Goal: Leave review/rating: Share an evaluation or opinion about a product, service, or content

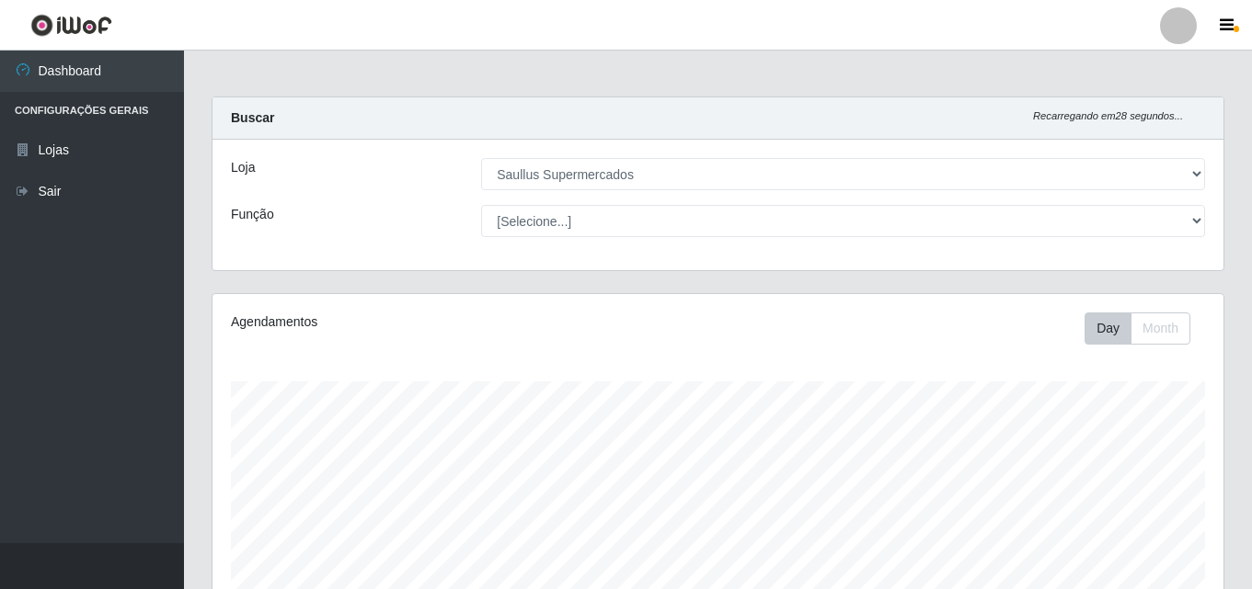
select select "423"
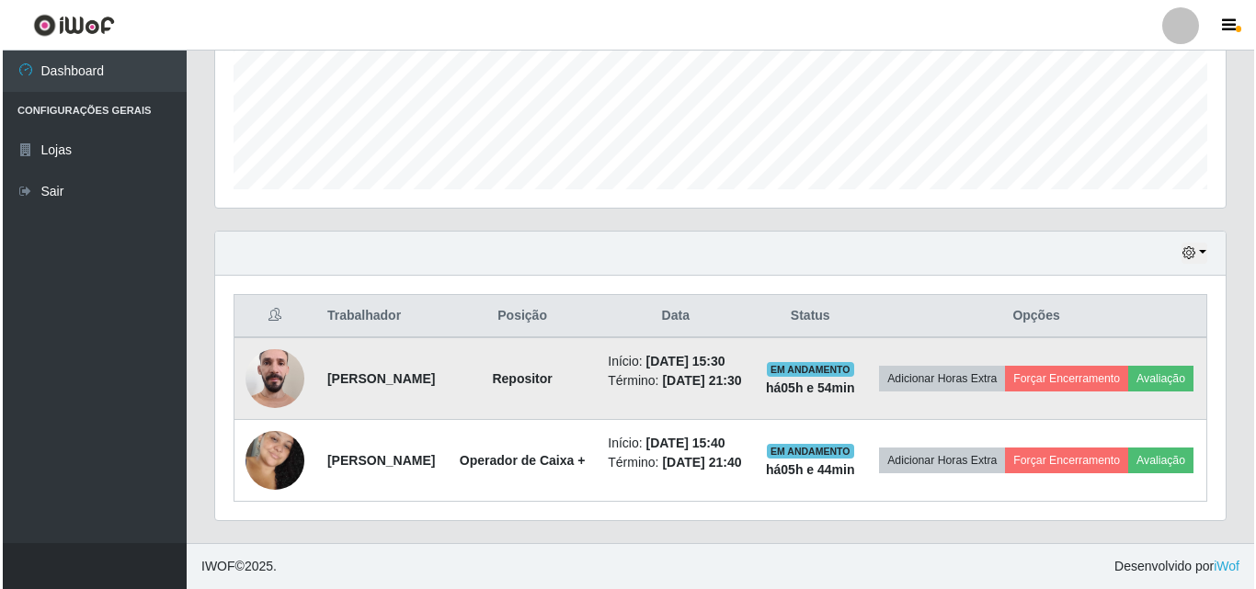
scroll to position [382, 1011]
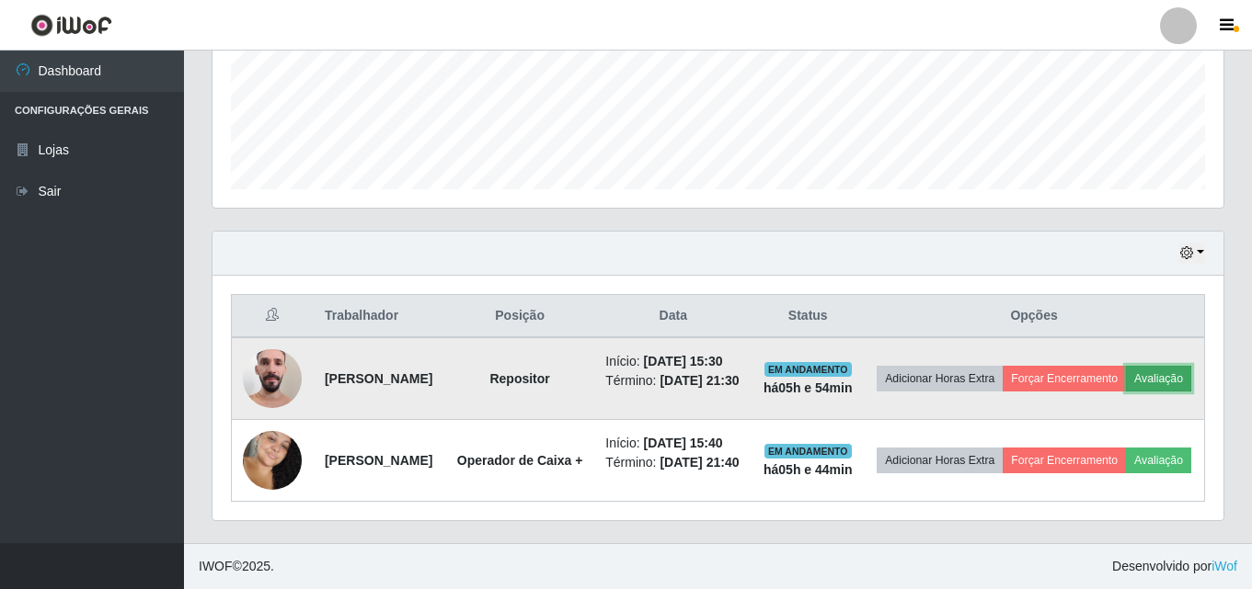
click at [1126, 366] on button "Avaliação" at bounding box center [1158, 379] width 65 height 26
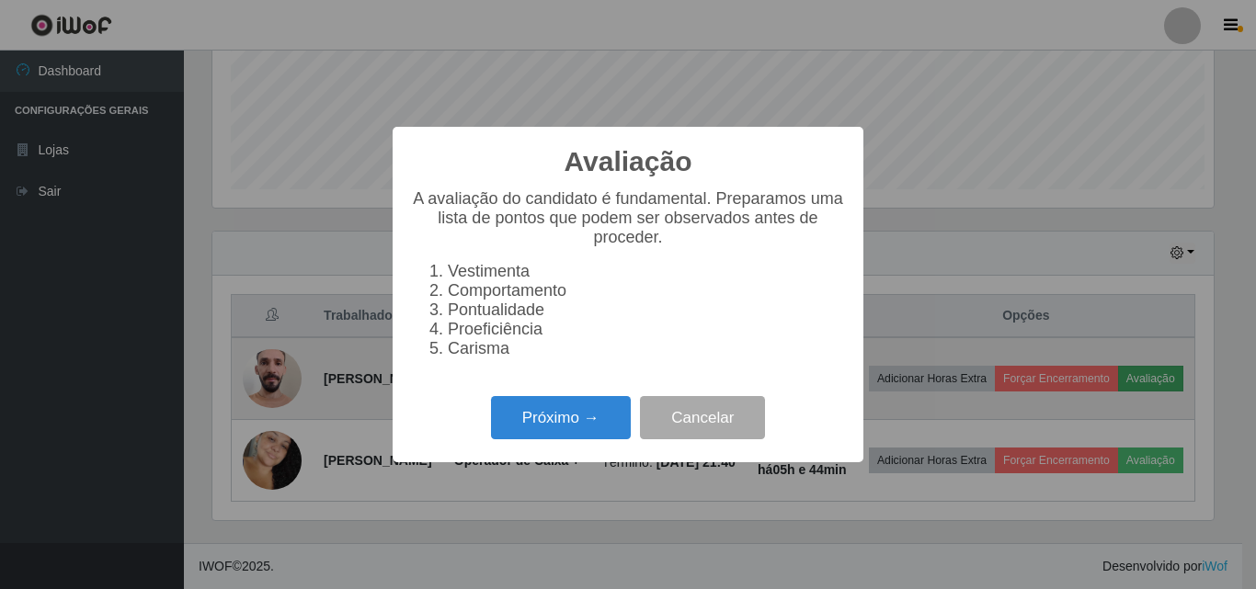
scroll to position [382, 1001]
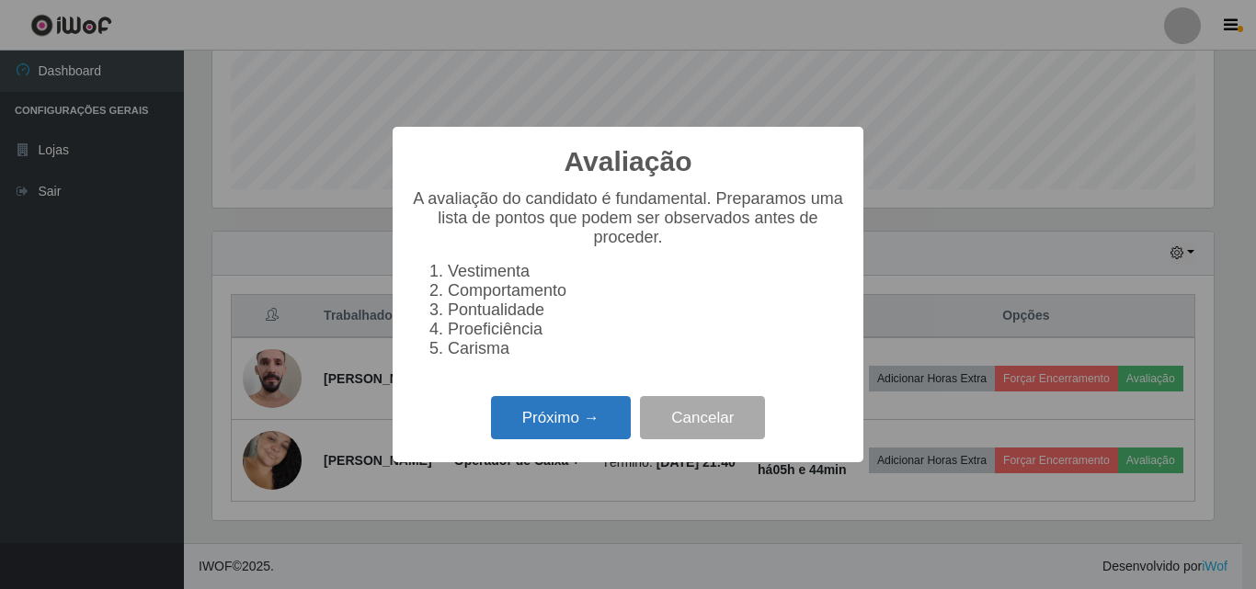
click at [591, 411] on button "Próximo →" at bounding box center [561, 417] width 140 height 43
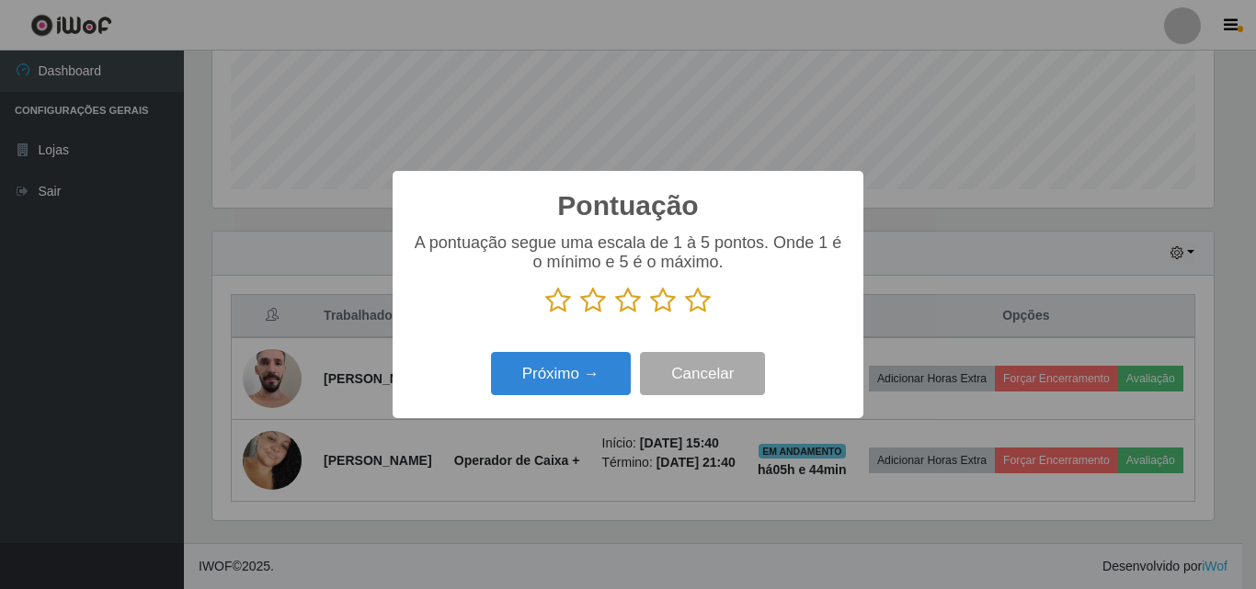
scroll to position [919238, 918619]
click at [687, 299] on icon at bounding box center [698, 301] width 26 height 28
click at [685, 315] on input "radio" at bounding box center [685, 315] width 0 height 0
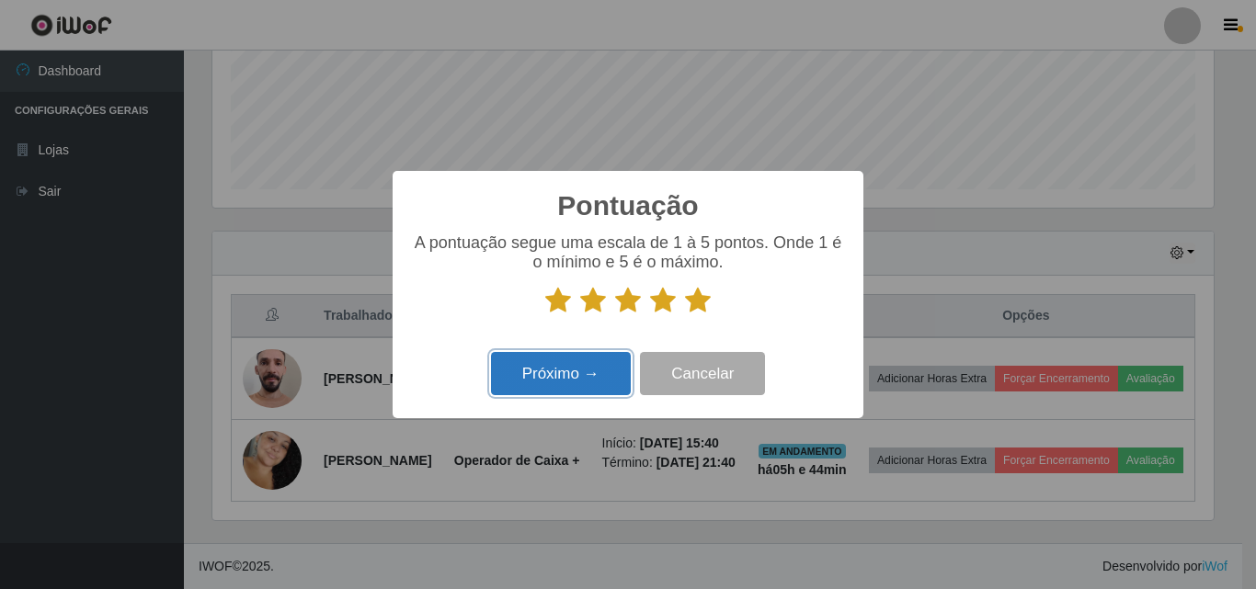
click at [612, 369] on button "Próximo →" at bounding box center [561, 373] width 140 height 43
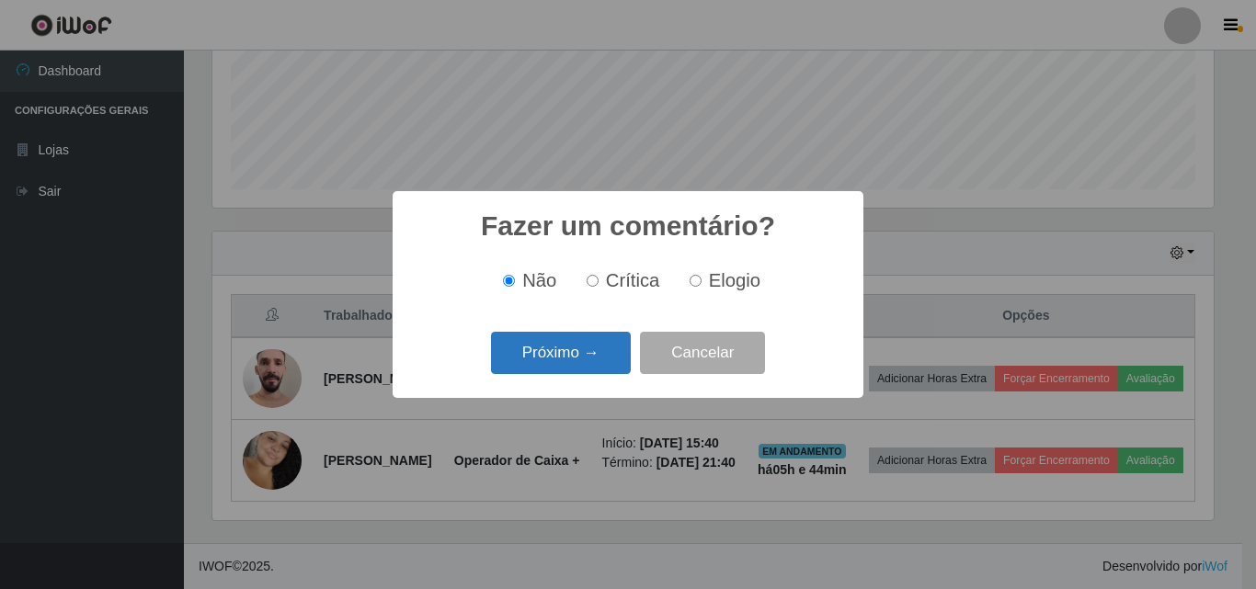
click at [615, 351] on button "Próximo →" at bounding box center [561, 353] width 140 height 43
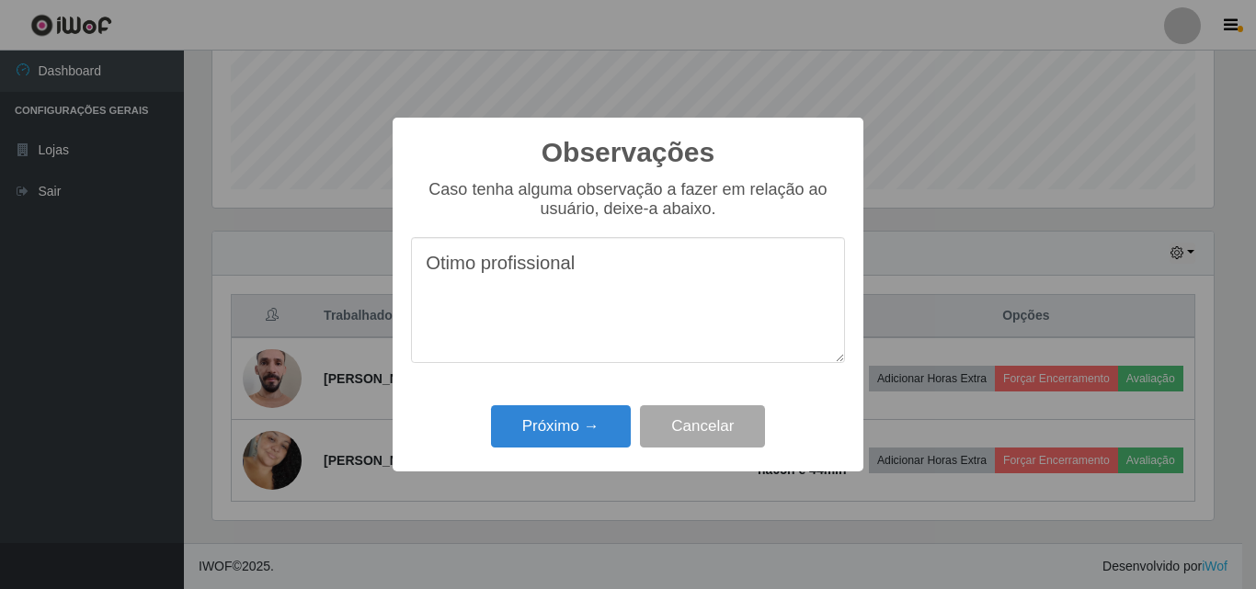
drag, startPoint x: 599, startPoint y: 269, endPoint x: 410, endPoint y: 272, distance: 188.6
click at [410, 272] on div "Observações × Caso tenha alguma observação a fazer em relação ao usuário, deixe…" at bounding box center [628, 295] width 471 height 354
type textarea "Otimo profissional"
click at [546, 435] on button "Próximo →" at bounding box center [561, 427] width 140 height 43
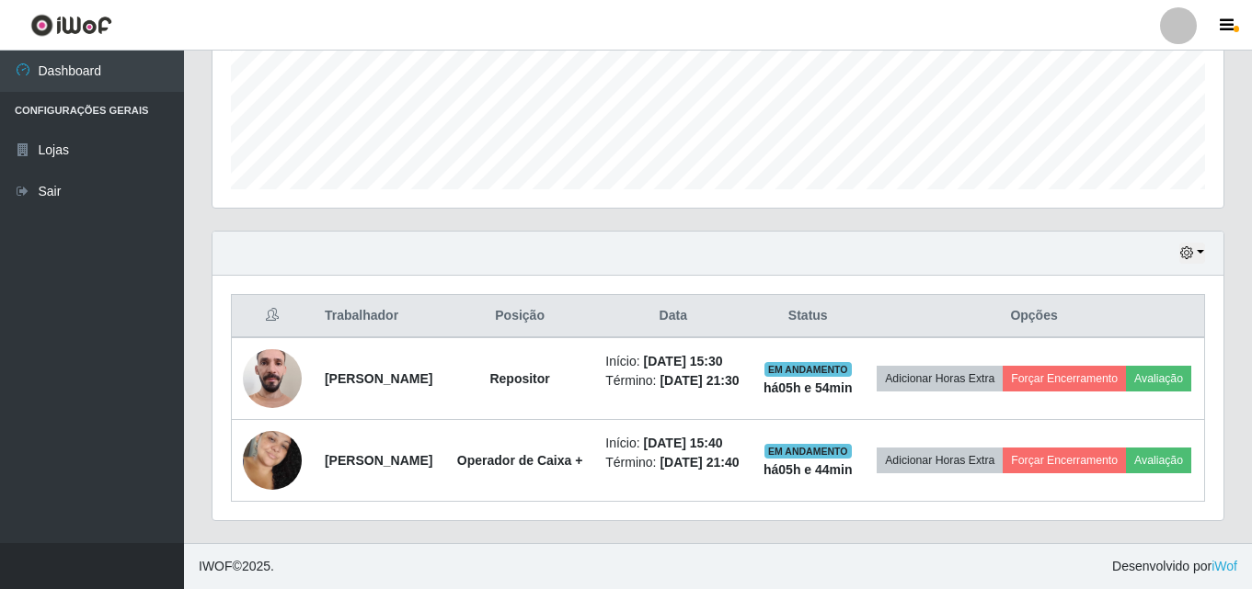
scroll to position [382, 1011]
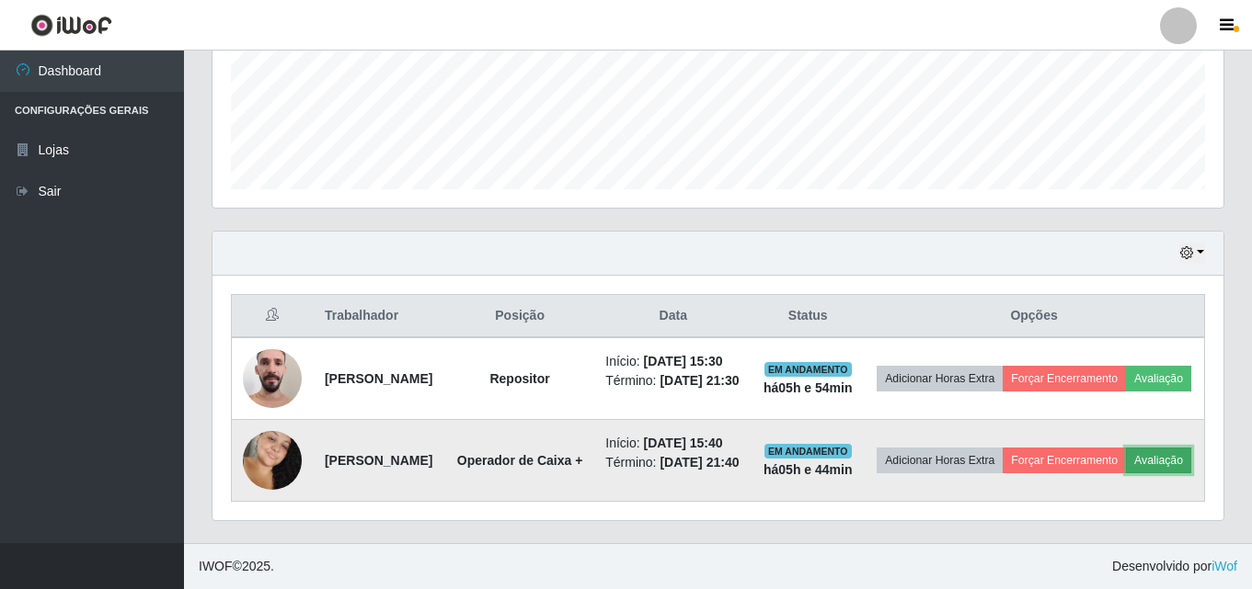
click at [1126, 462] on button "Avaliação" at bounding box center [1158, 461] width 65 height 26
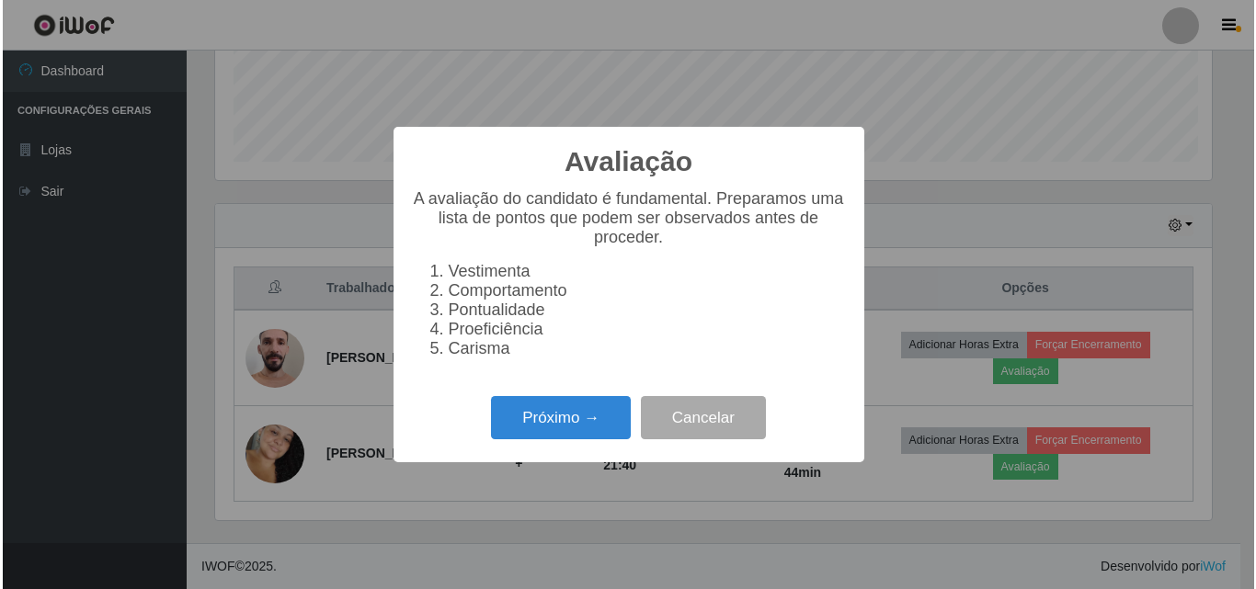
scroll to position [382, 1001]
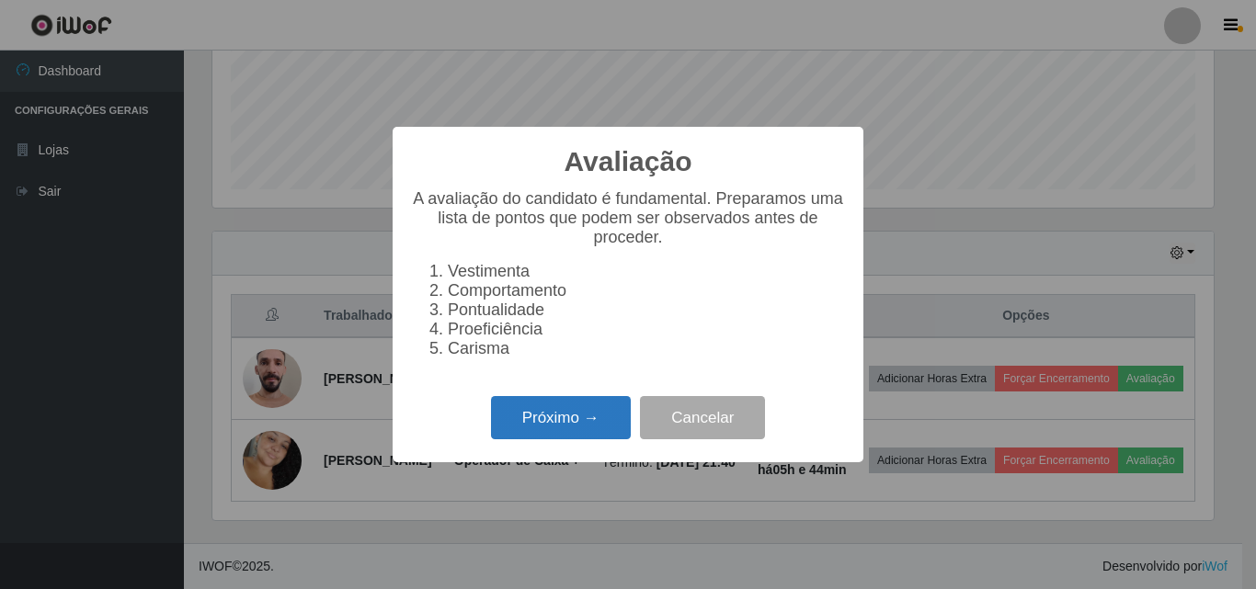
click at [579, 420] on button "Próximo →" at bounding box center [561, 417] width 140 height 43
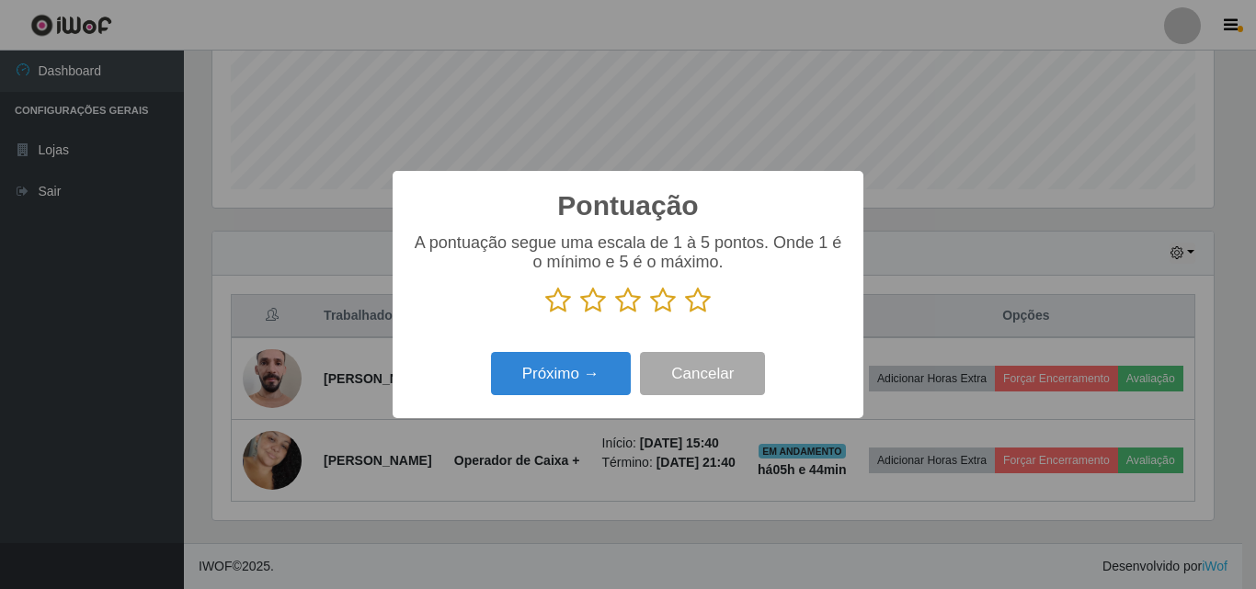
click at [705, 306] on icon at bounding box center [698, 301] width 26 height 28
click at [685, 315] on input "radio" at bounding box center [685, 315] width 0 height 0
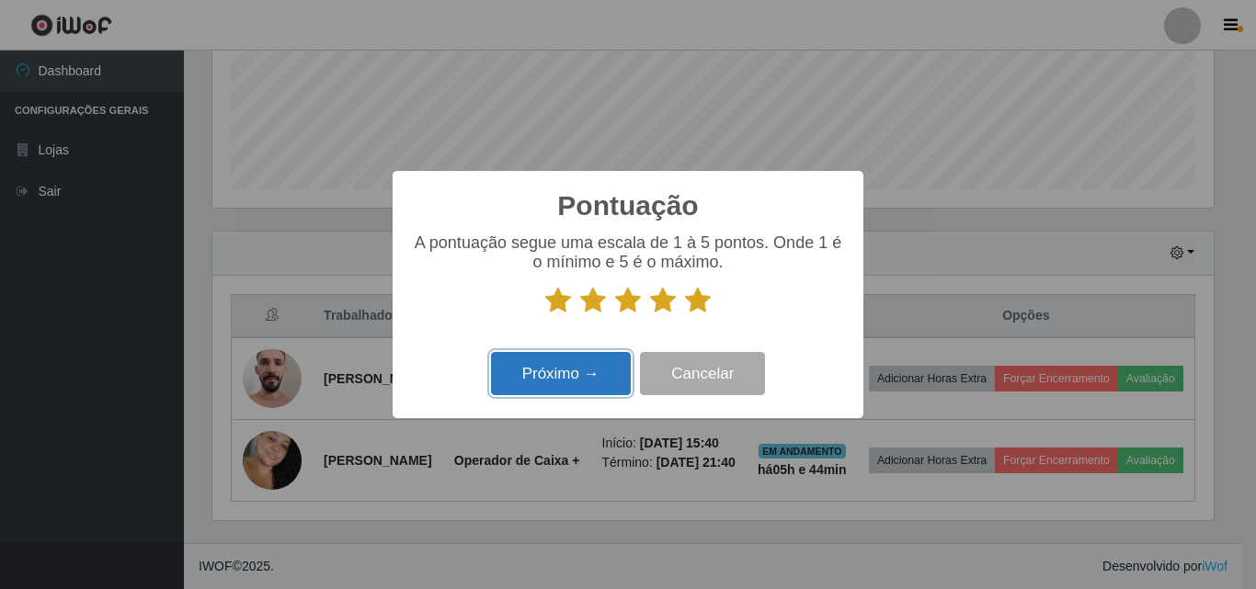
click at [559, 374] on button "Próximo →" at bounding box center [561, 373] width 140 height 43
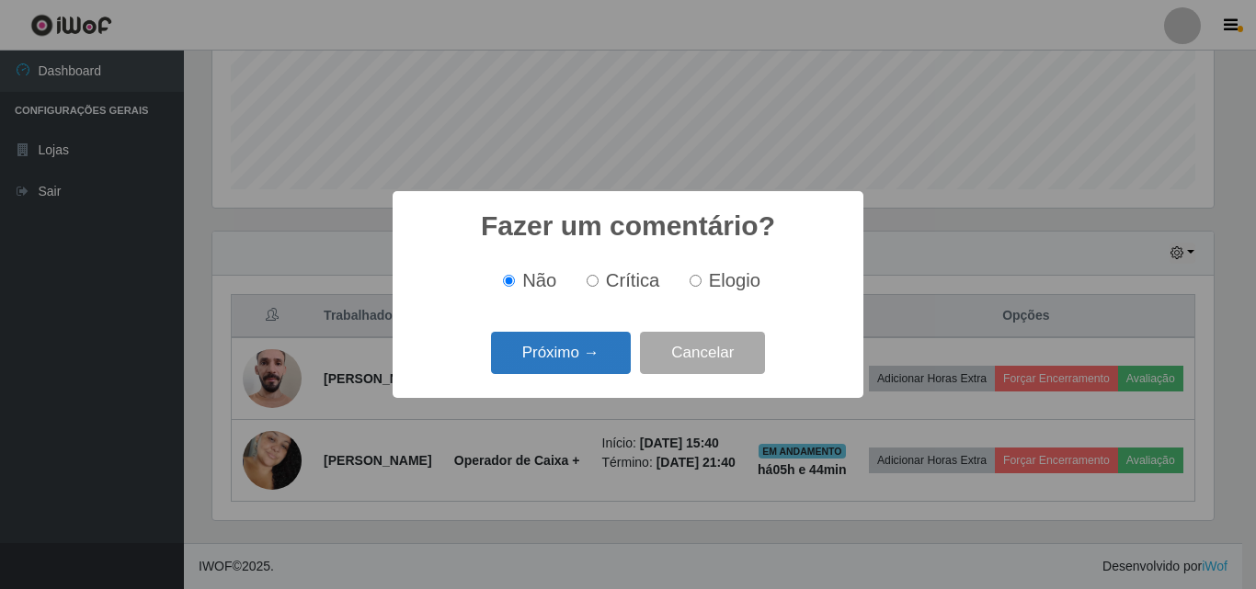
click at [572, 349] on button "Próximo →" at bounding box center [561, 353] width 140 height 43
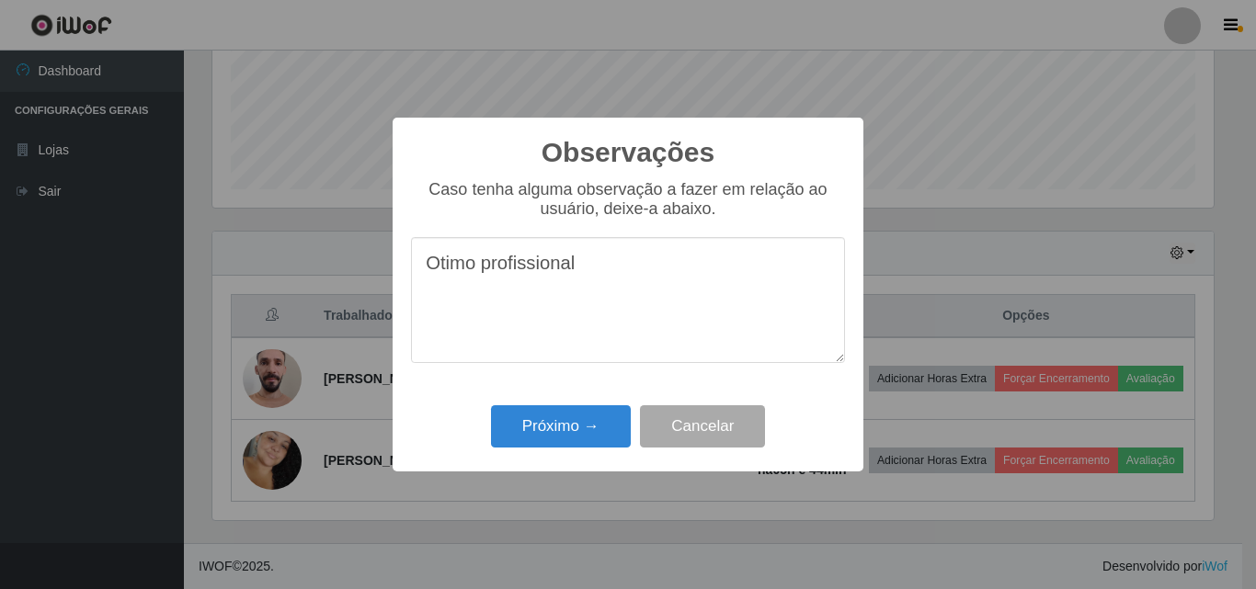
click at [480, 274] on textarea "Otimo profissional" at bounding box center [628, 300] width 434 height 126
type textarea "Otima profissional"
click at [556, 452] on div "Próximo → Cancelar" at bounding box center [628, 426] width 434 height 52
click at [556, 430] on button "Próximo →" at bounding box center [561, 427] width 140 height 43
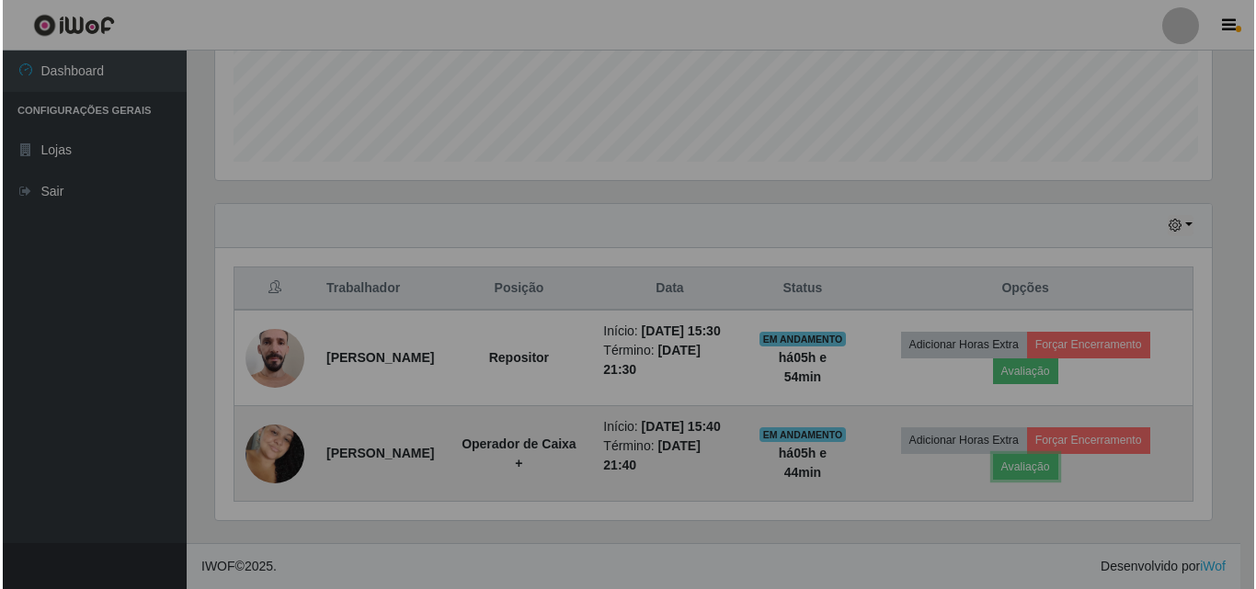
scroll to position [382, 1011]
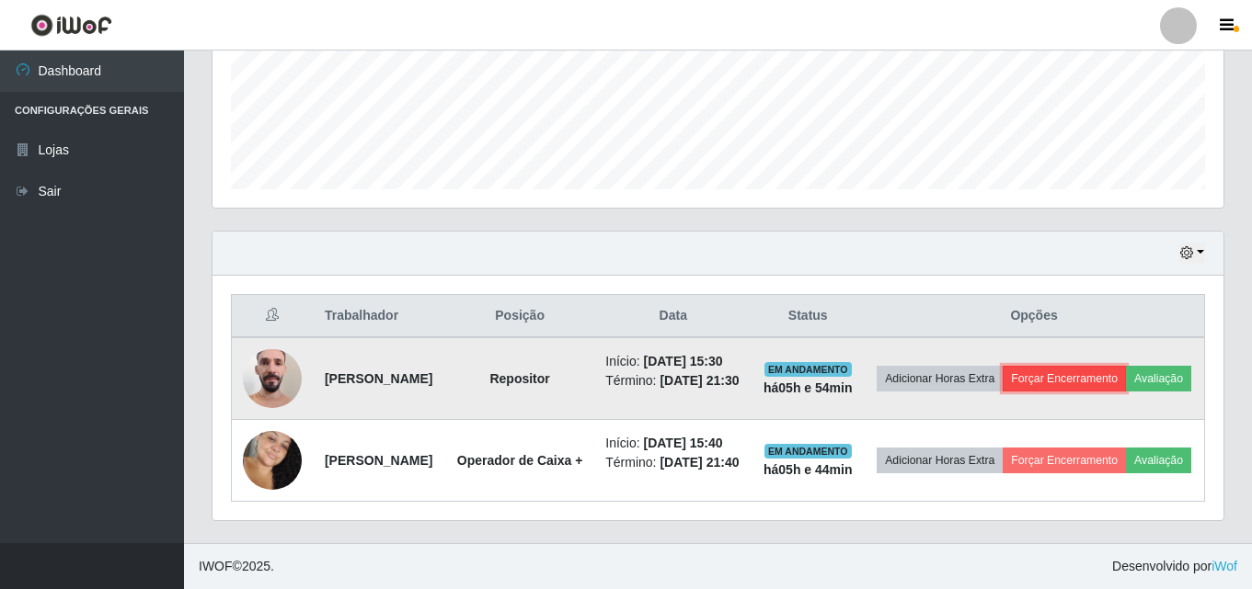
click at [1078, 366] on button "Forçar Encerramento" at bounding box center [1063, 379] width 123 height 26
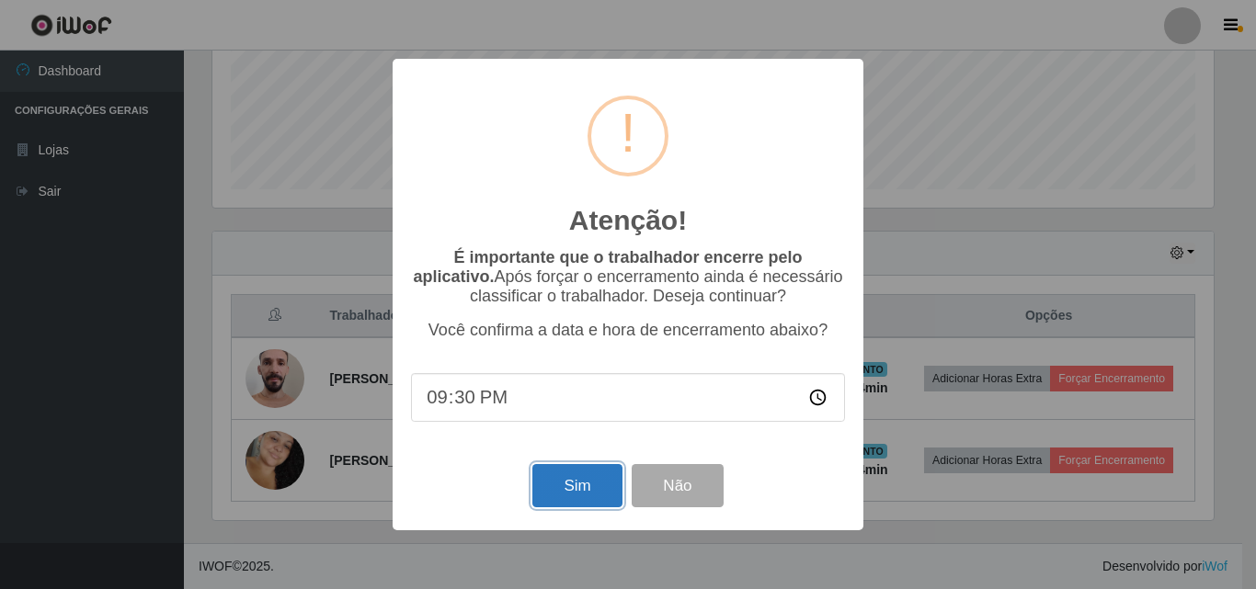
click at [564, 507] on button "Sim" at bounding box center [576, 485] width 89 height 43
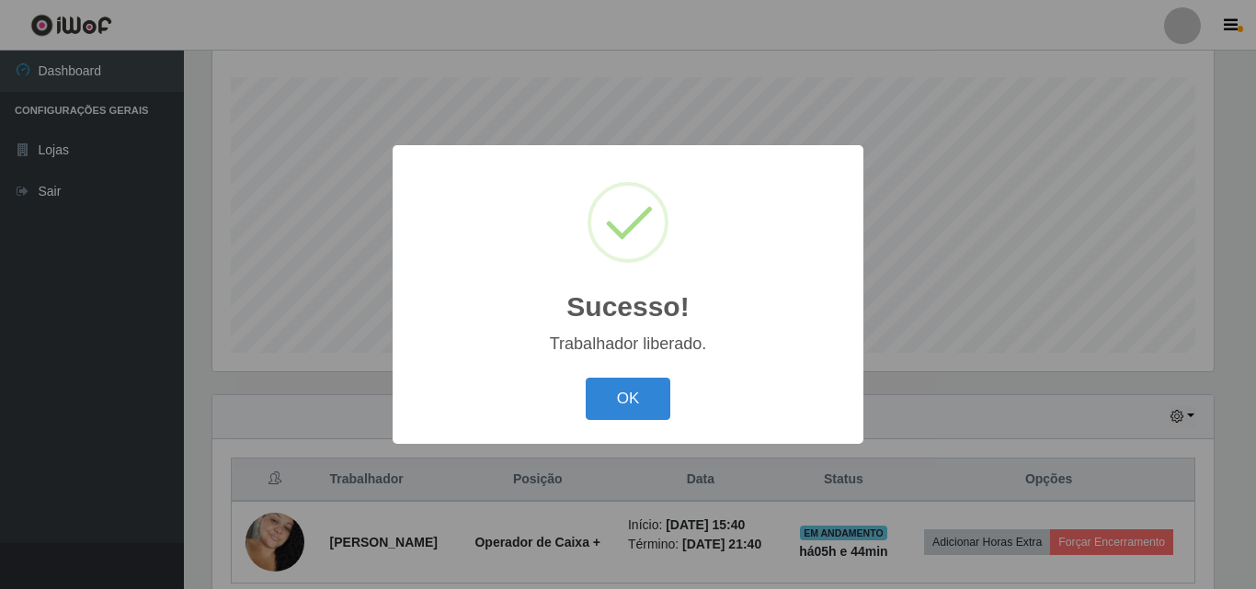
click at [601, 371] on div "Sucesso! × Trabalhador liberado. OK Cancel" at bounding box center [628, 294] width 471 height 298
click at [608, 380] on button "OK" at bounding box center [629, 399] width 86 height 43
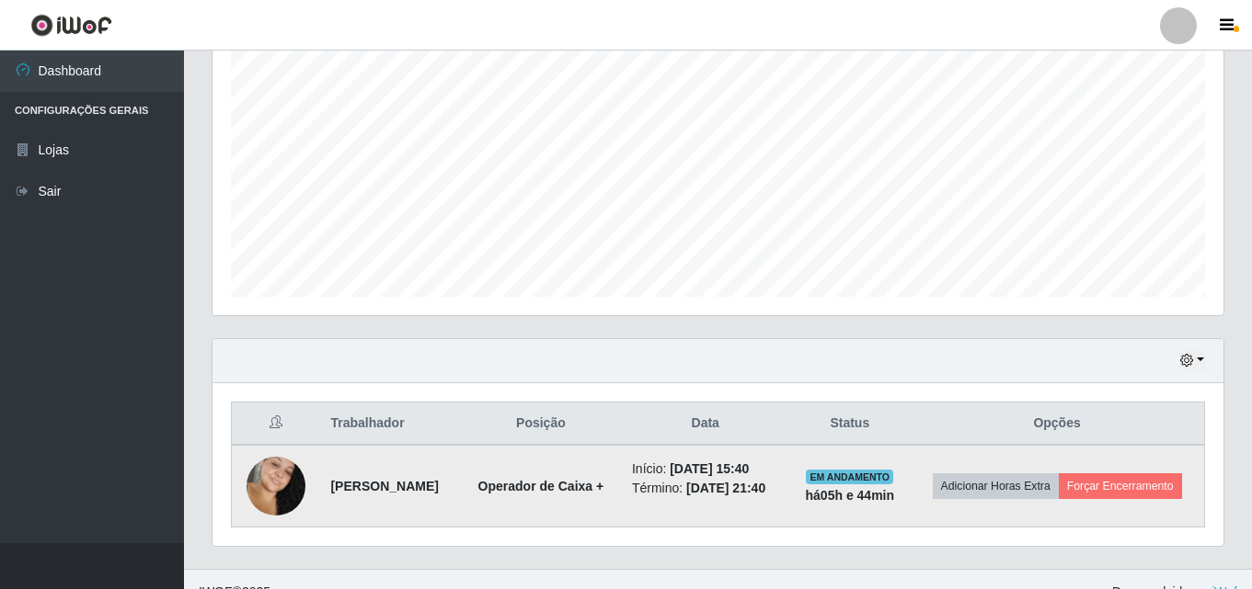
scroll to position [386, 0]
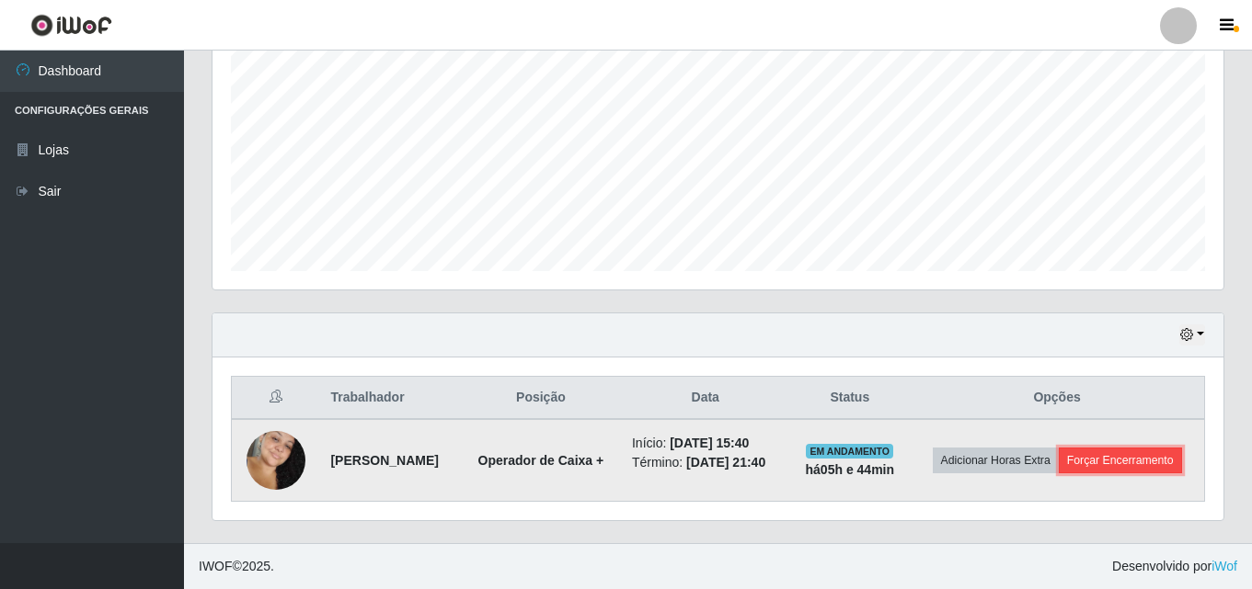
click at [1143, 468] on button "Forçar Encerramento" at bounding box center [1119, 461] width 123 height 26
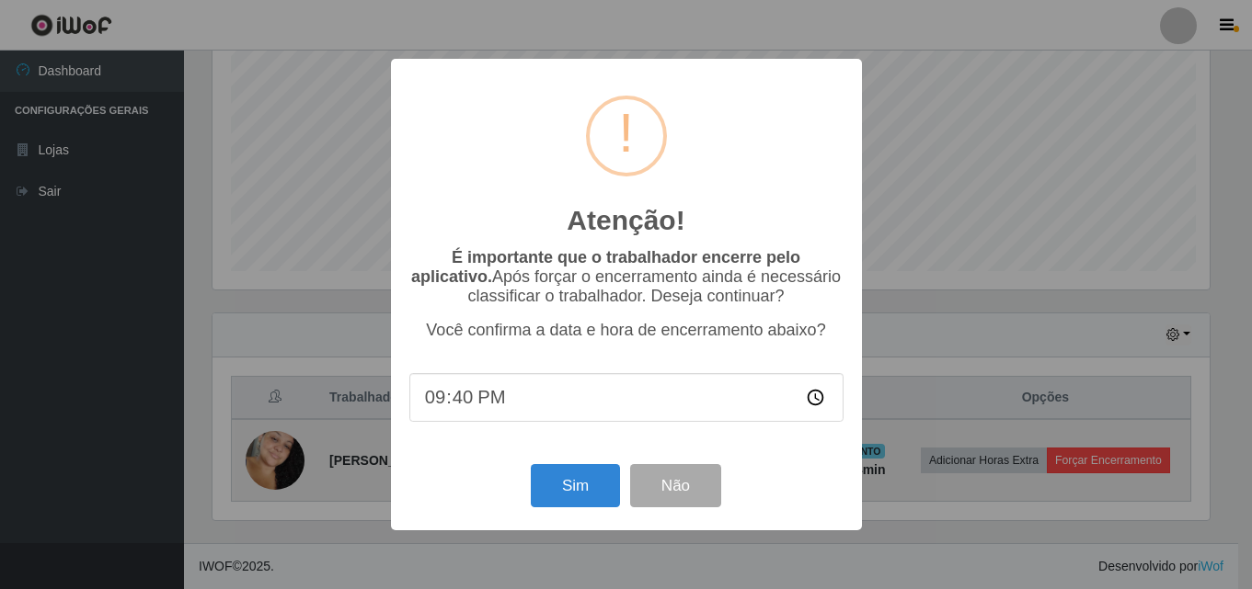
scroll to position [382, 1001]
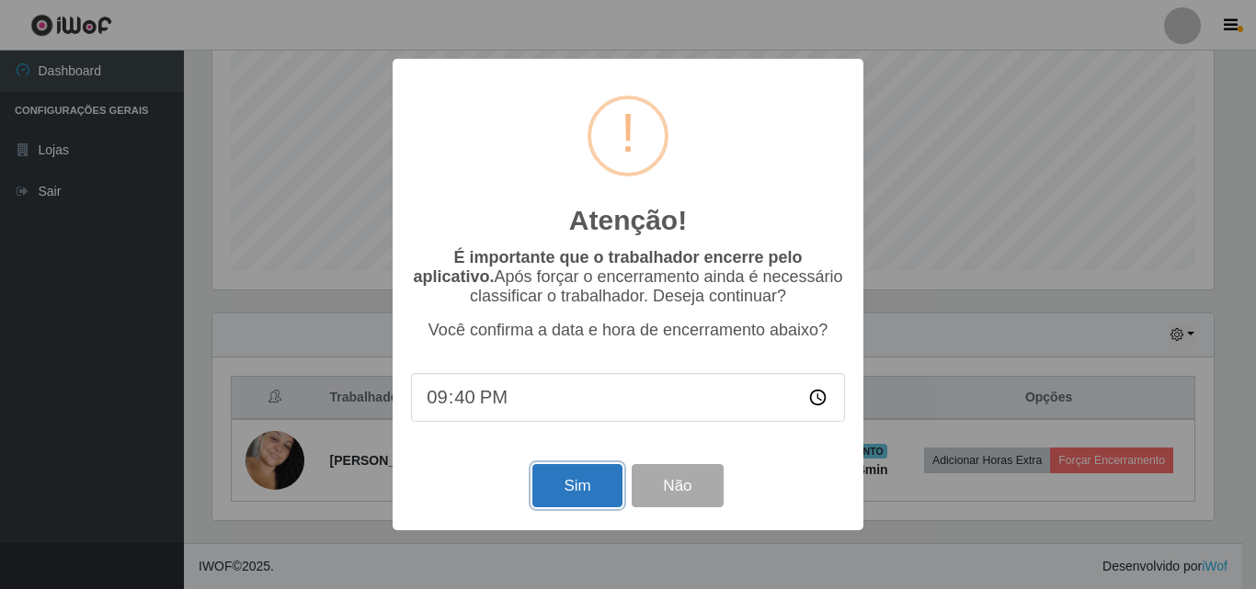
click at [582, 487] on button "Sim" at bounding box center [576, 485] width 89 height 43
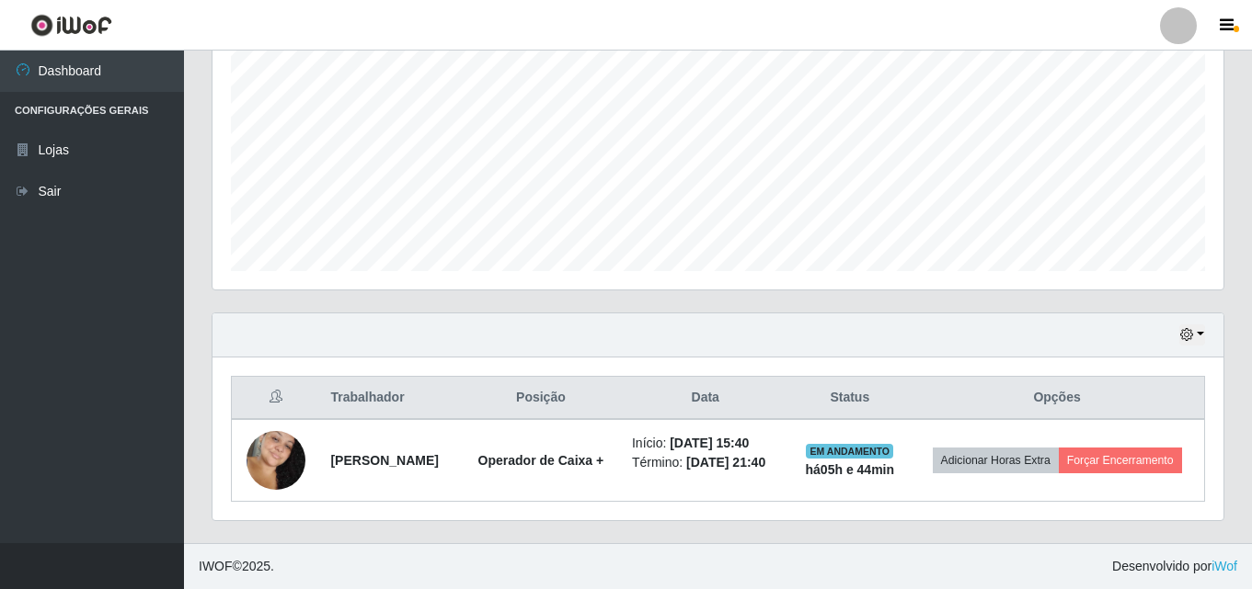
scroll to position [0, 0]
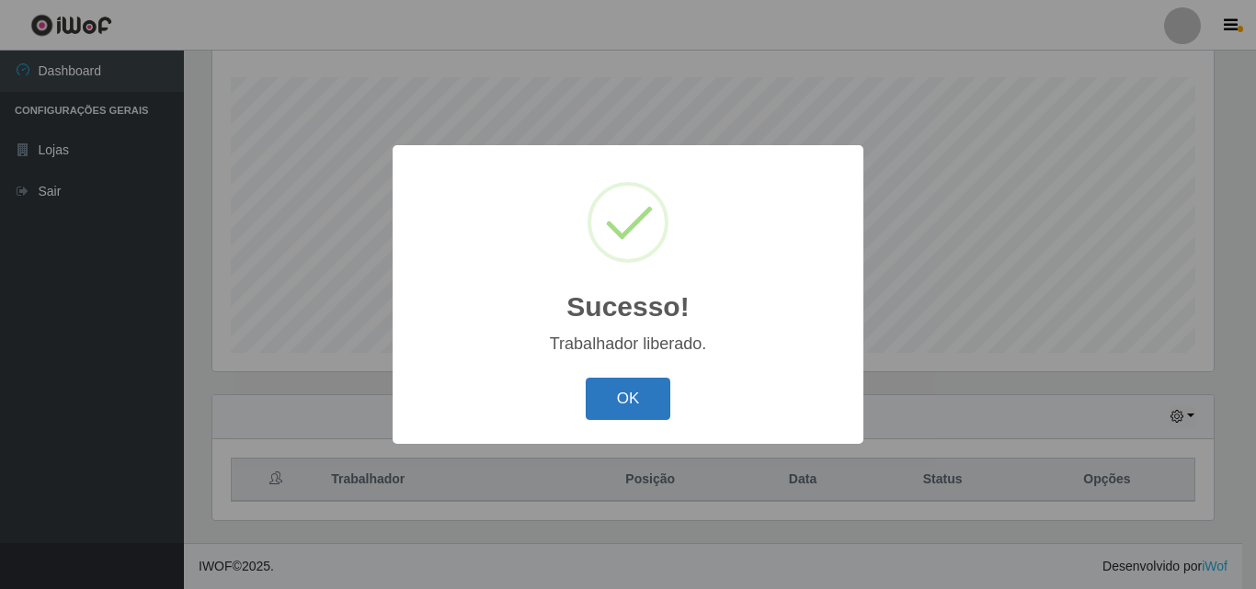
click at [630, 417] on button "OK" at bounding box center [629, 399] width 86 height 43
